Goal: Browse casually

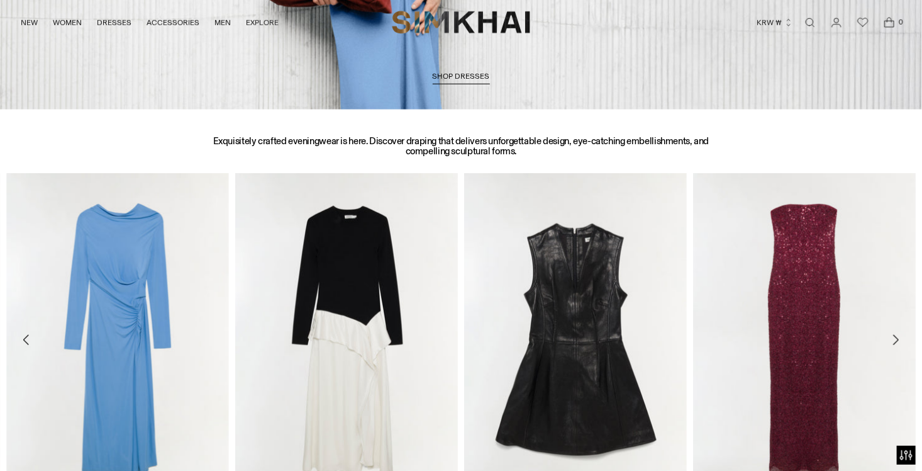
scroll to position [440, 0]
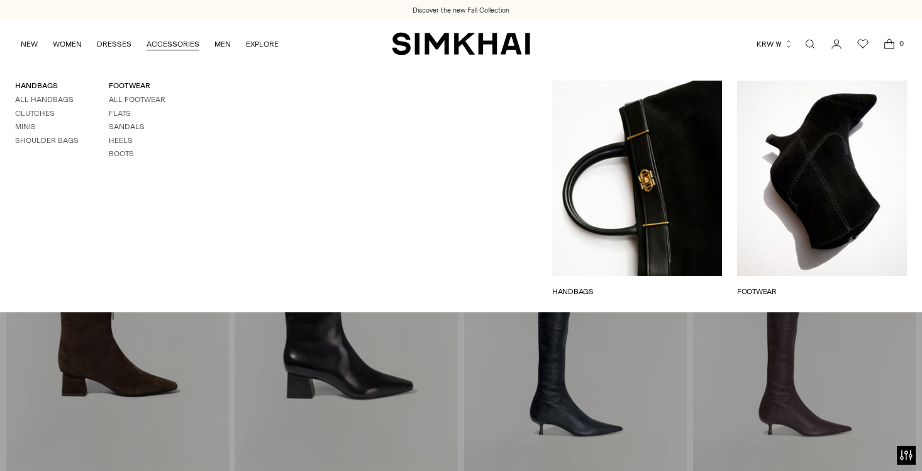
click at [51, 96] on link "All Handbags" at bounding box center [44, 99] width 59 height 9
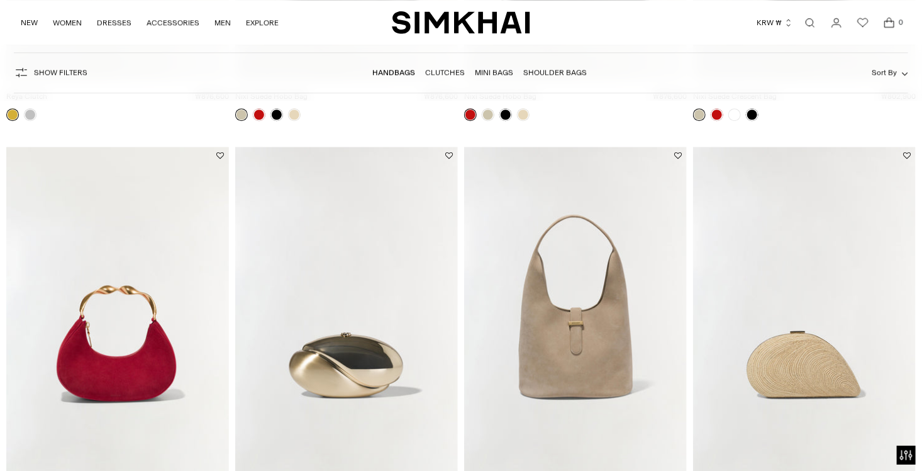
scroll to position [2139, 0]
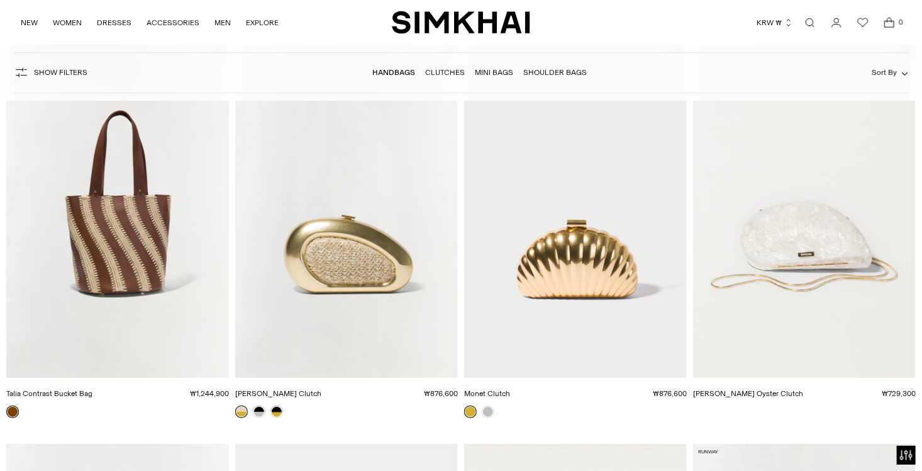
click at [0, 0] on img "Talia Contrast Bucket Bag" at bounding box center [0, 0] width 0 height 0
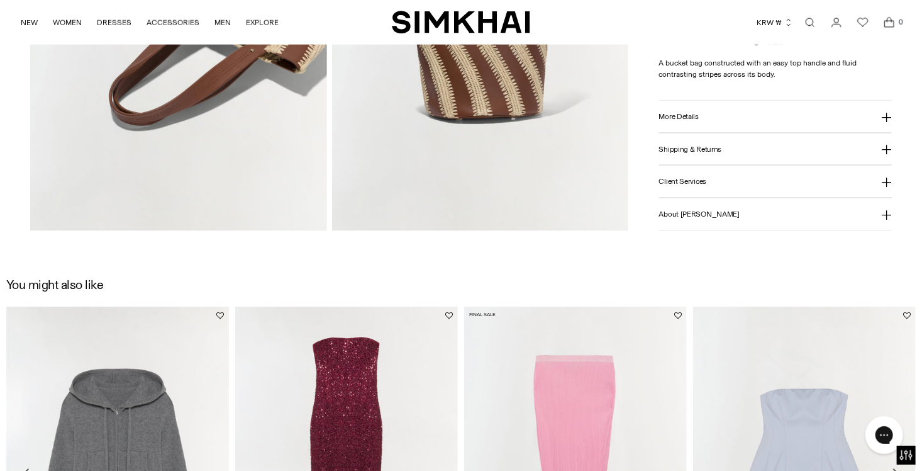
scroll to position [629, 0]
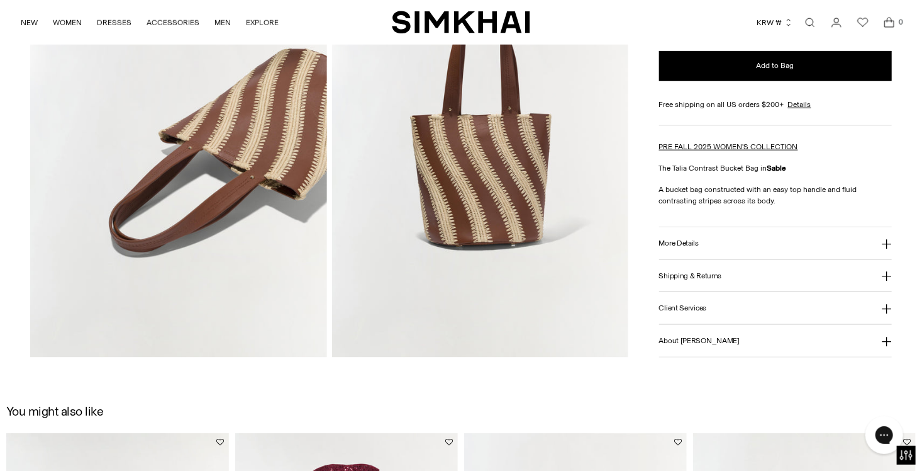
click at [886, 239] on icon at bounding box center [887, 244] width 10 height 10
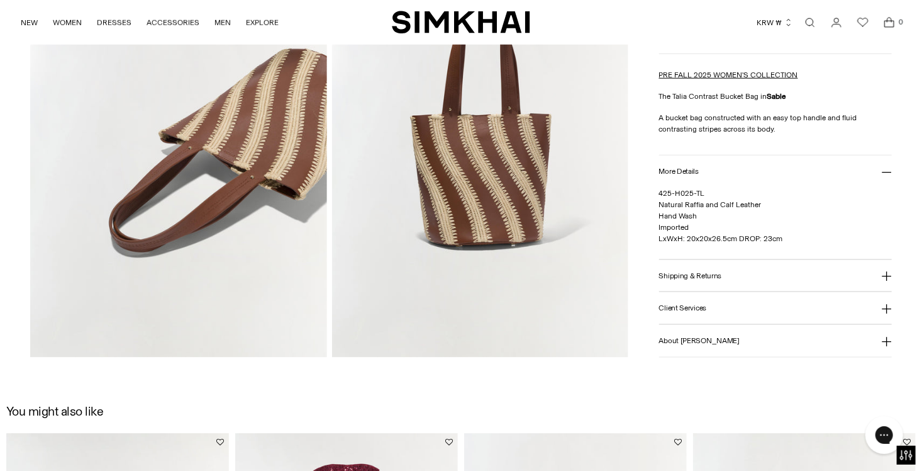
click at [887, 274] on icon at bounding box center [887, 277] width 10 height 10
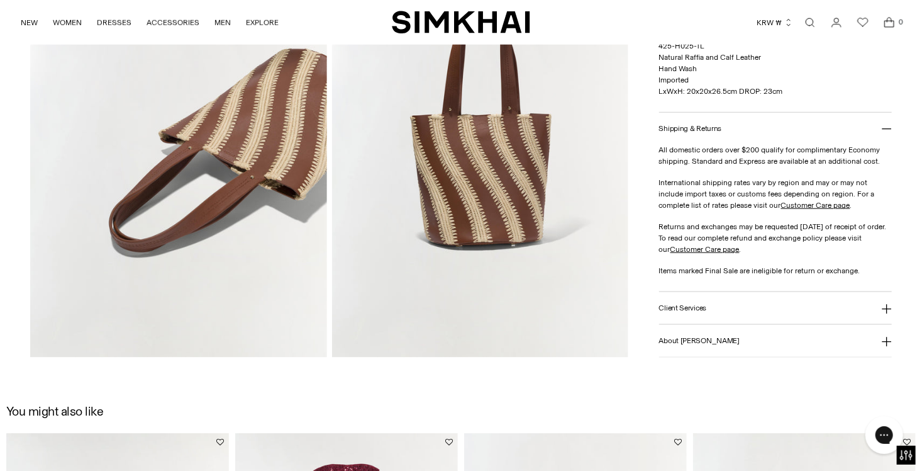
click at [883, 308] on icon at bounding box center [886, 309] width 9 height 9
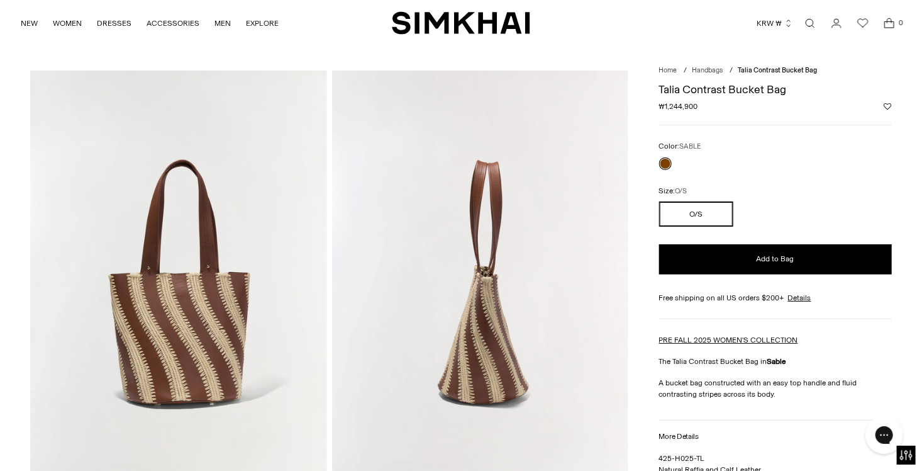
scroll to position [0, 0]
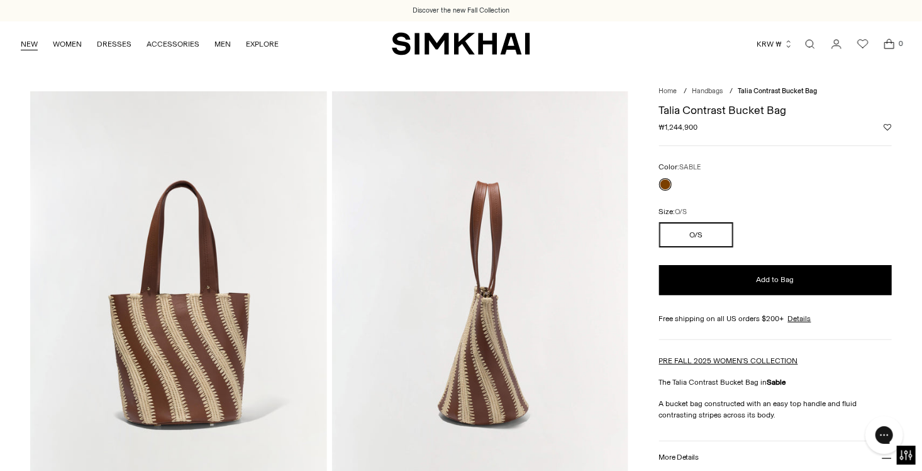
click at [25, 43] on link "NEW" at bounding box center [29, 44] width 17 height 28
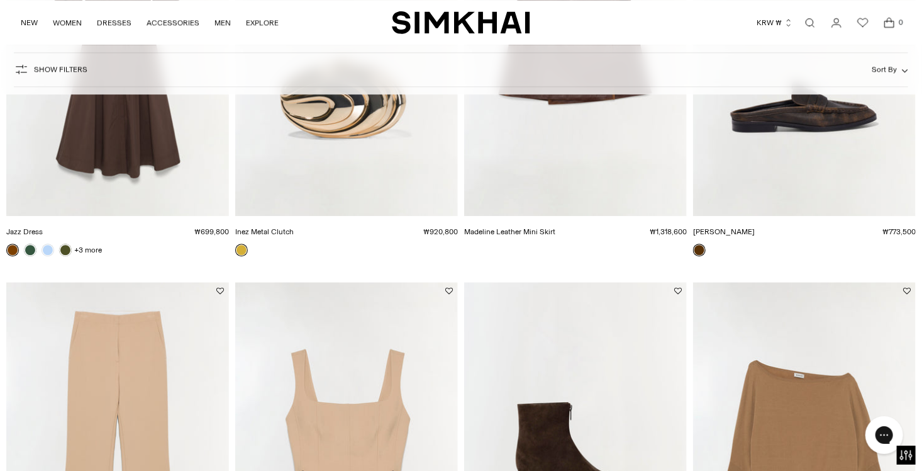
scroll to position [1699, 0]
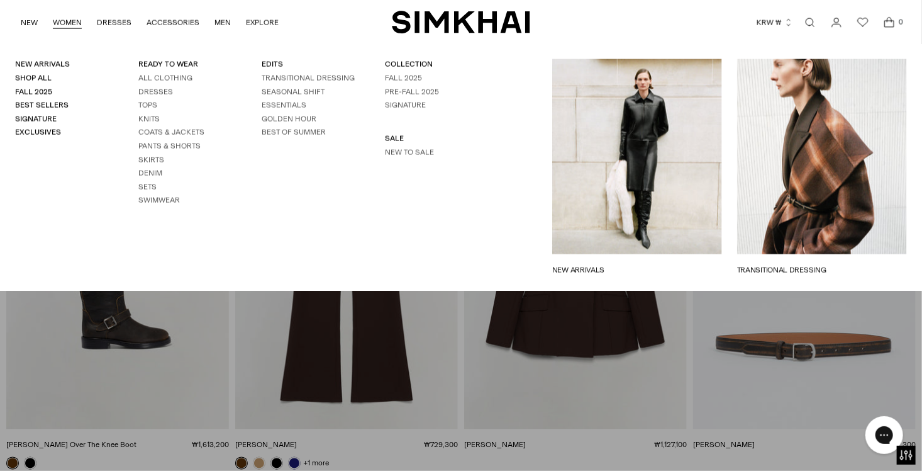
click at [66, 23] on link "WOMEN" at bounding box center [67, 23] width 29 height 28
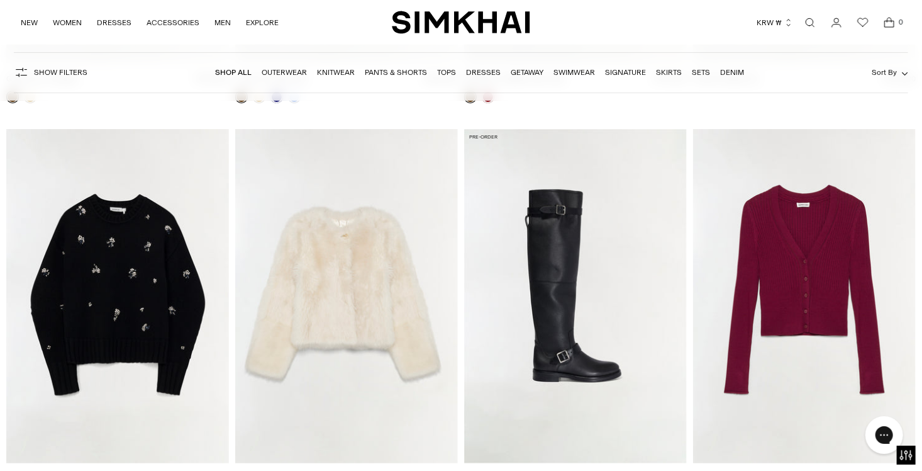
scroll to position [2831, 0]
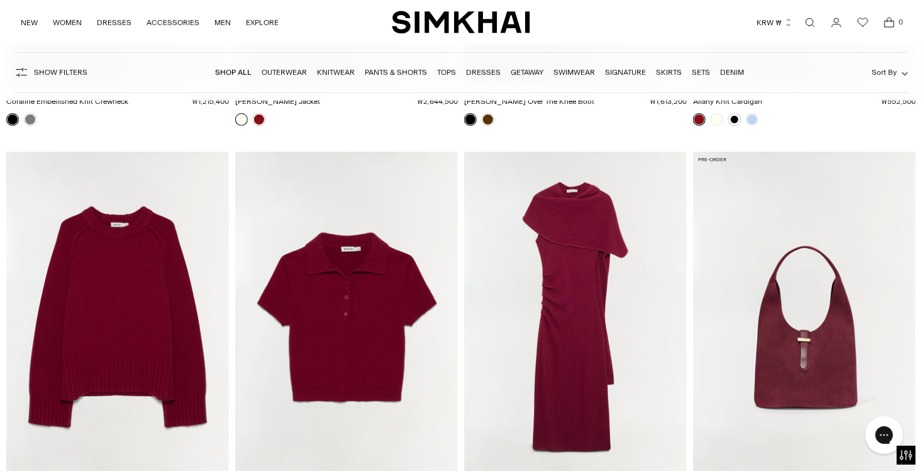
click at [0, 0] on img "Khai Suede Hobo Bag" at bounding box center [0, 0] width 0 height 0
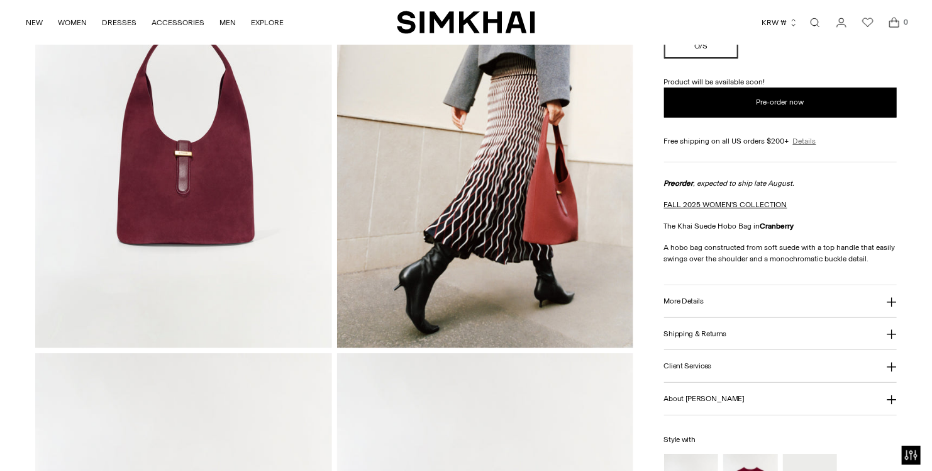
scroll to position [189, 0]
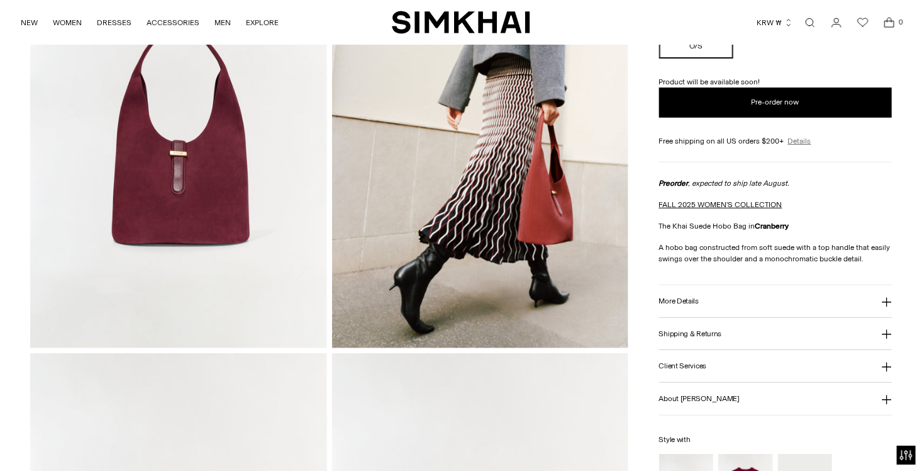
click at [802, 138] on link "Details" at bounding box center [799, 140] width 23 height 11
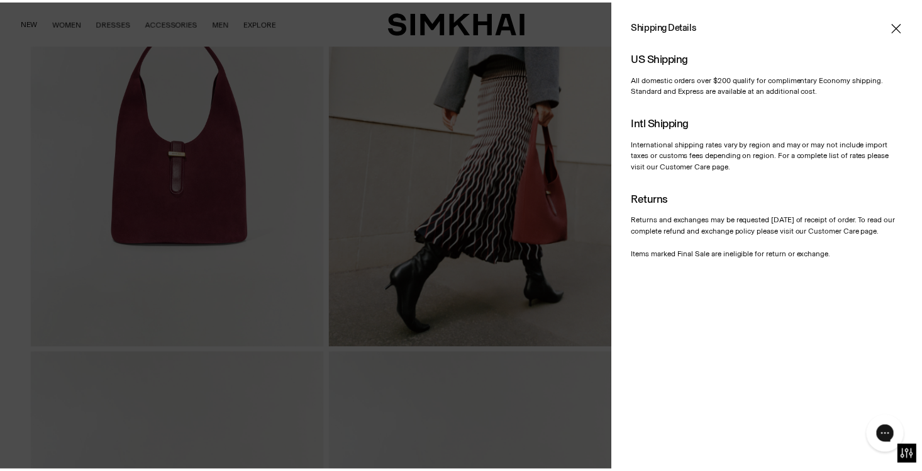
scroll to position [0, 0]
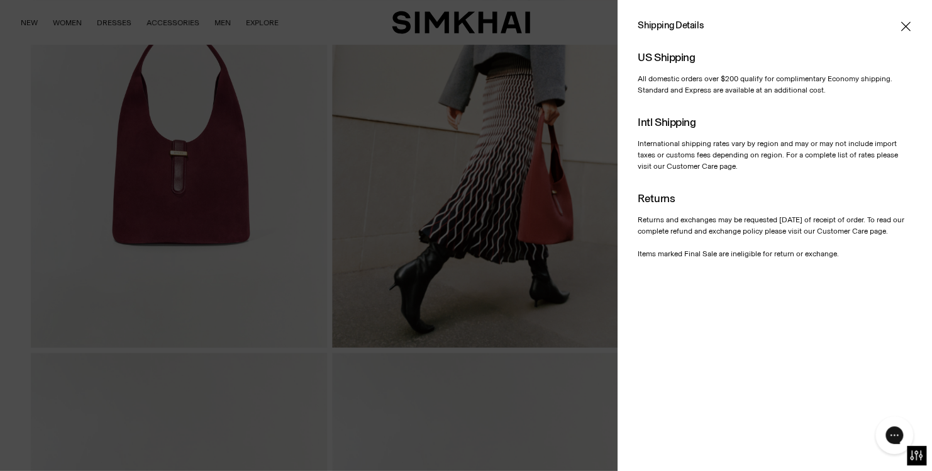
click at [409, 201] on div at bounding box center [466, 235] width 932 height 471
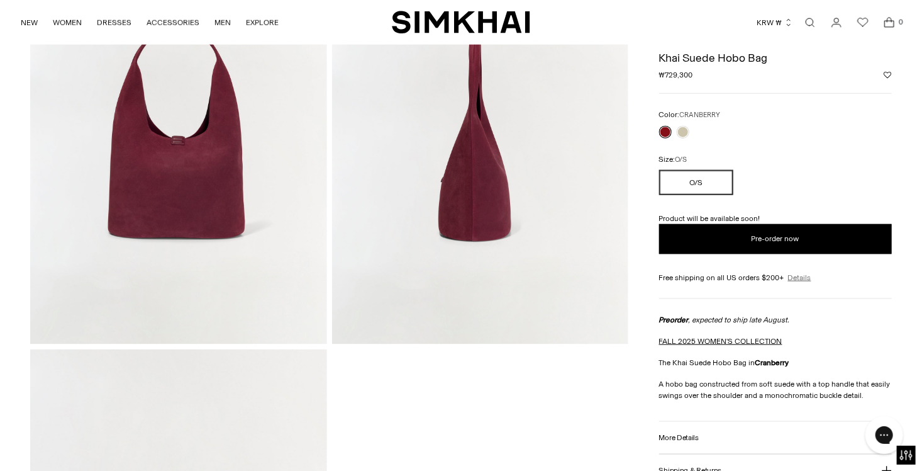
scroll to position [629, 0]
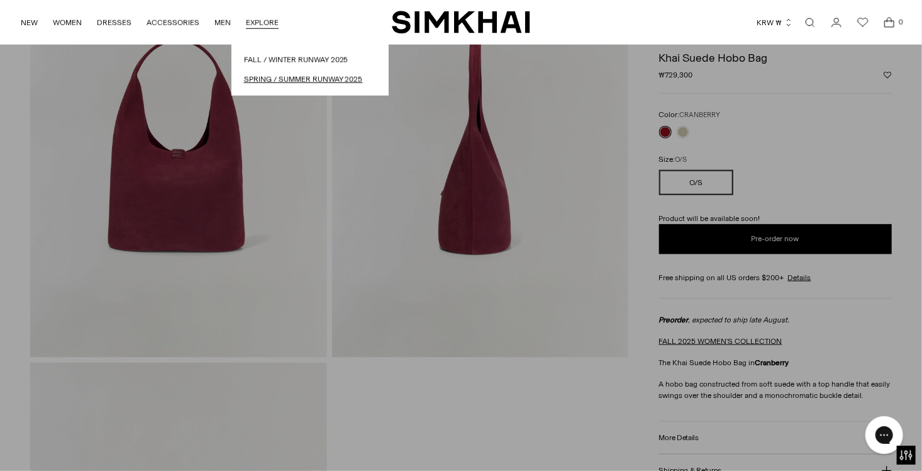
click at [261, 79] on link "Spring / Summer Runway 2025" at bounding box center [310, 80] width 132 height 12
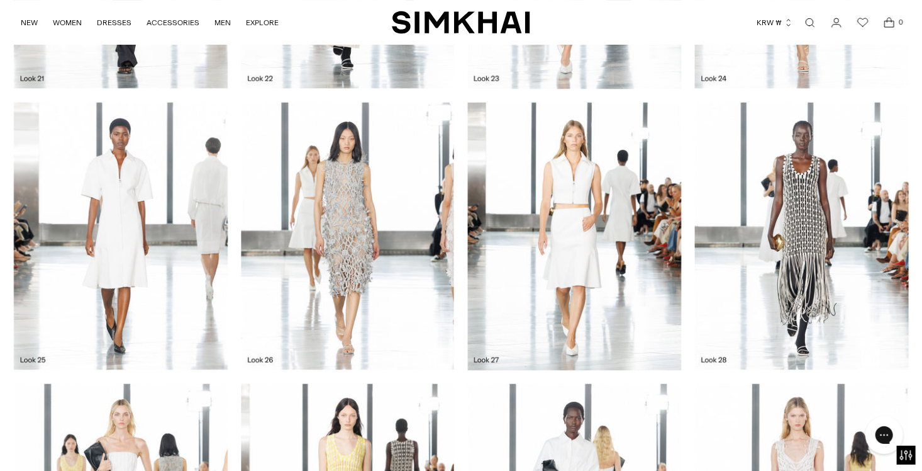
scroll to position [1916, 0]
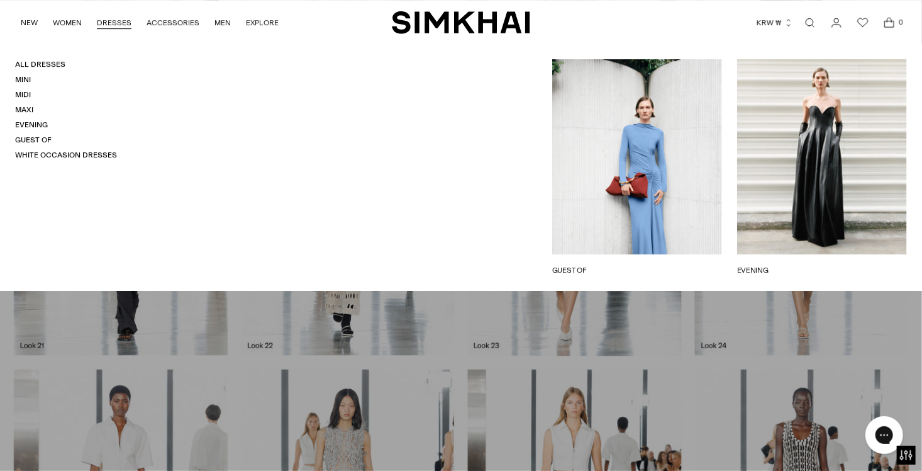
click at [103, 23] on link "DRESSES" at bounding box center [114, 23] width 35 height 28
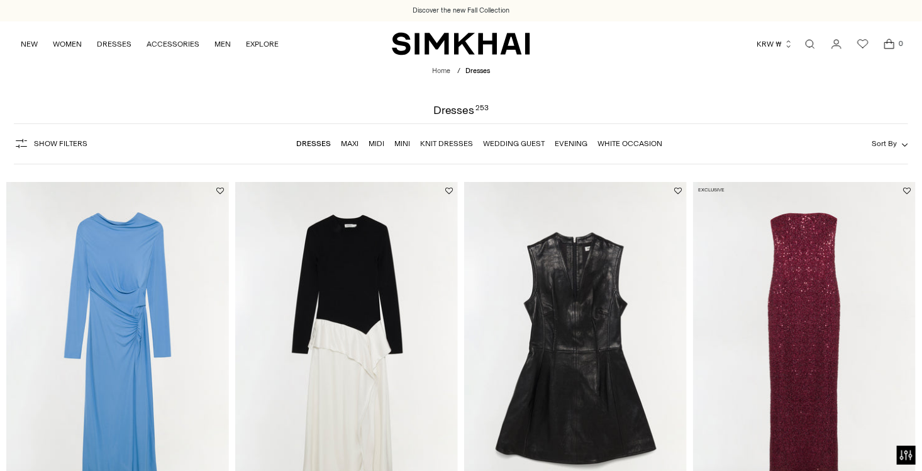
click at [782, 42] on button "KRW ₩" at bounding box center [775, 44] width 36 height 28
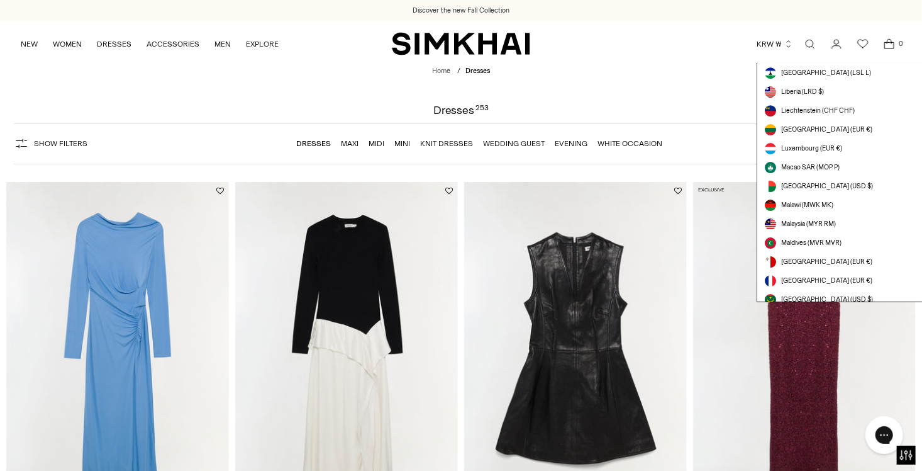
scroll to position [2139, 0]
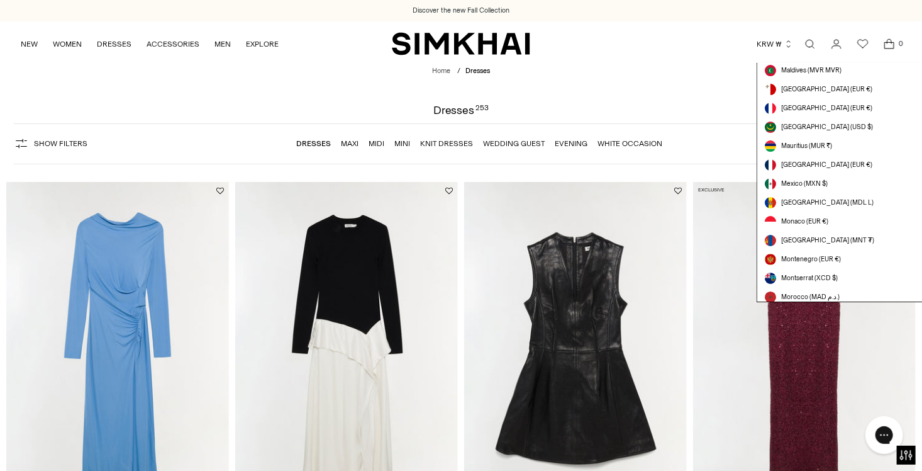
click at [641, 52] on div "Currency KRW ₩ Albania (ALL L) Algeria (DZD د.ج) Andorra (EUR €) Angola (AOA Kz…" at bounding box center [716, 44] width 372 height 28
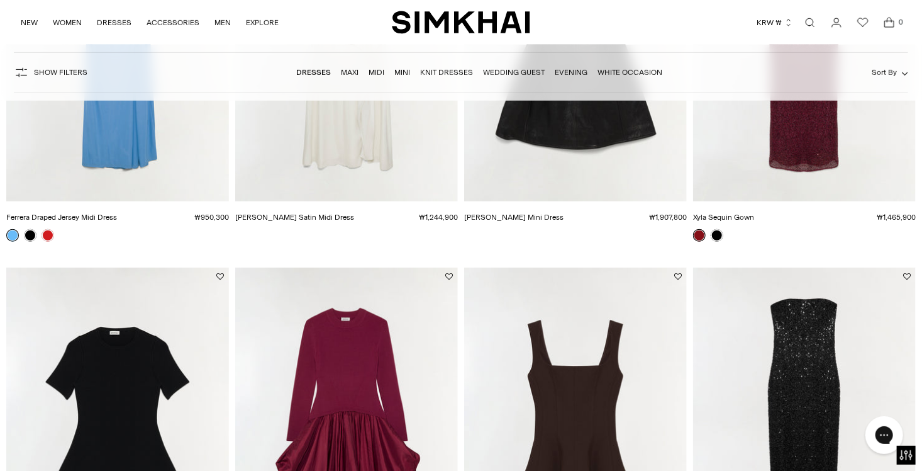
scroll to position [881, 0]
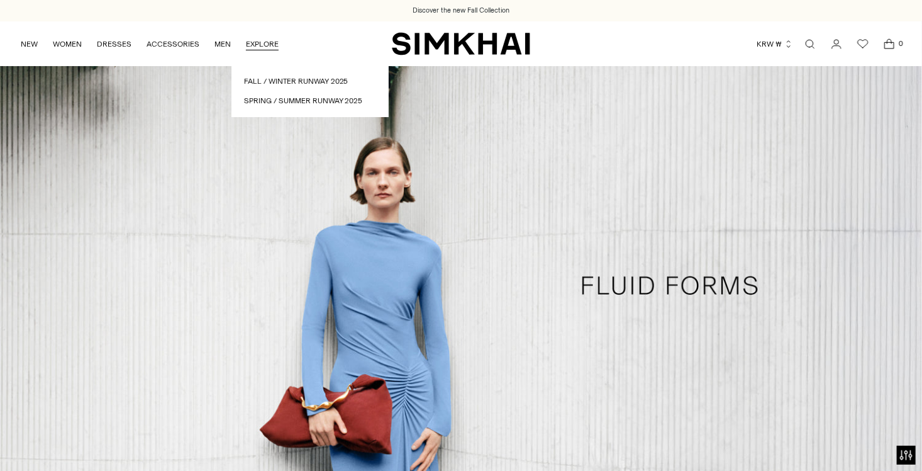
click at [257, 40] on link "EXPLORE" at bounding box center [262, 44] width 33 height 28
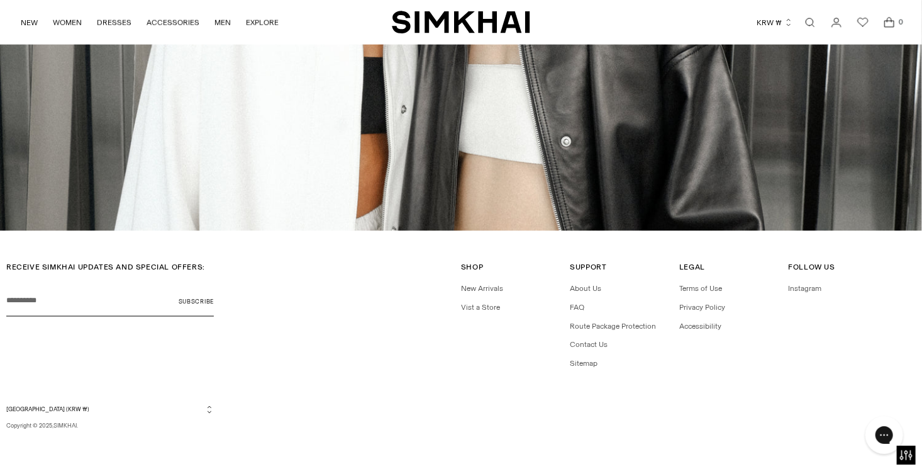
scroll to position [5427, 0]
click at [466, 308] on link "Vist a Store" at bounding box center [480, 307] width 39 height 9
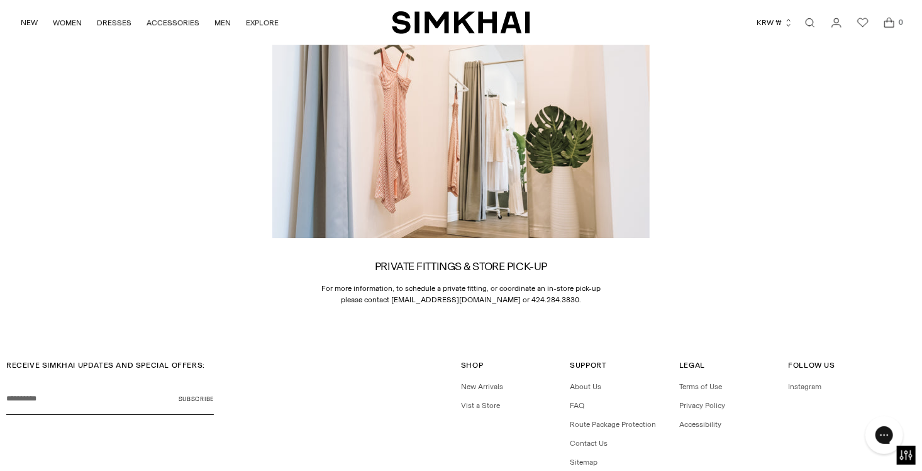
scroll to position [1887, 0]
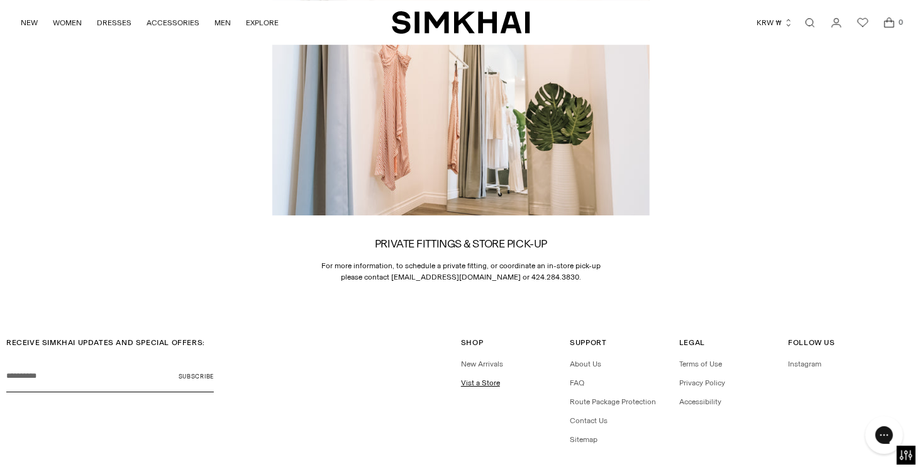
click at [474, 378] on link "Vist a Store" at bounding box center [480, 382] width 39 height 9
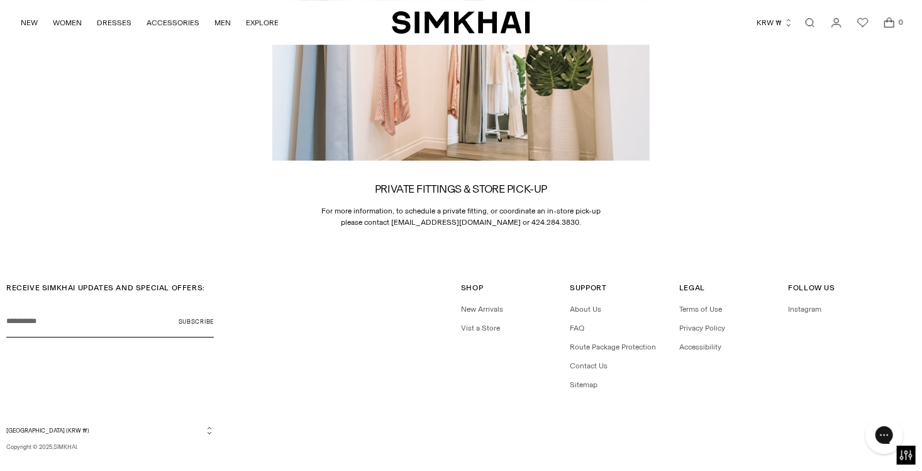
scroll to position [1950, 0]
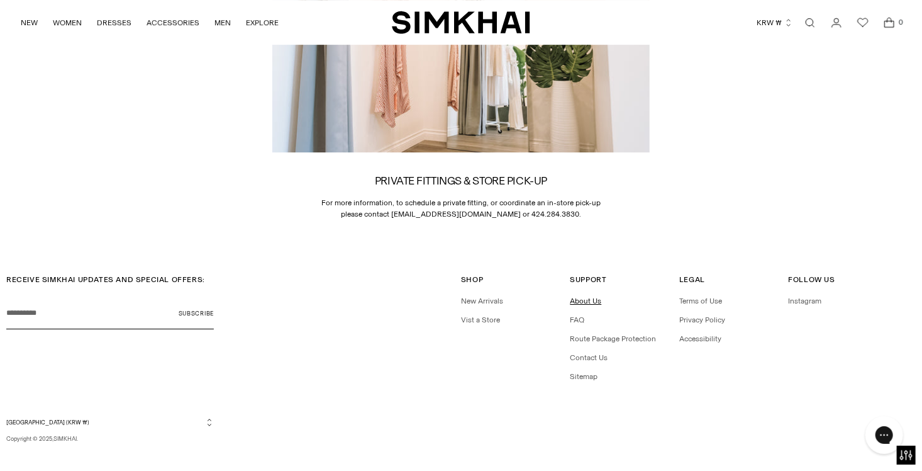
click at [582, 296] on link "About Us" at bounding box center [586, 300] width 31 height 9
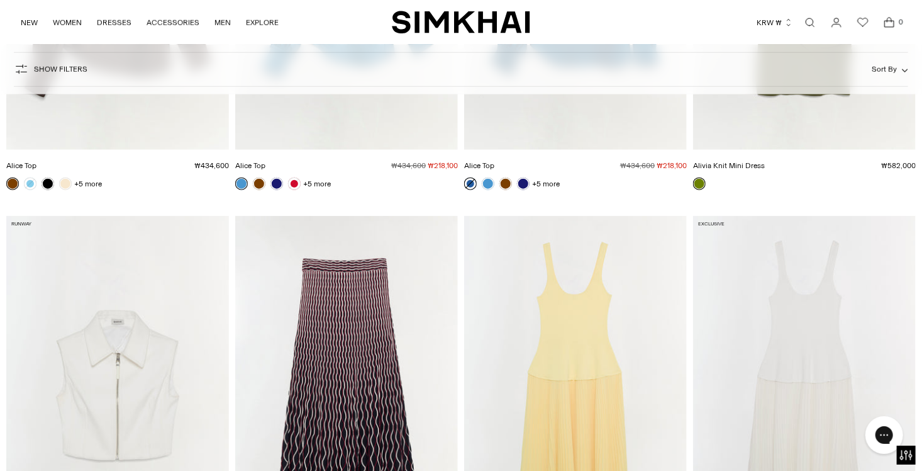
scroll to position [7676, 0]
